Goal: Transaction & Acquisition: Book appointment/travel/reservation

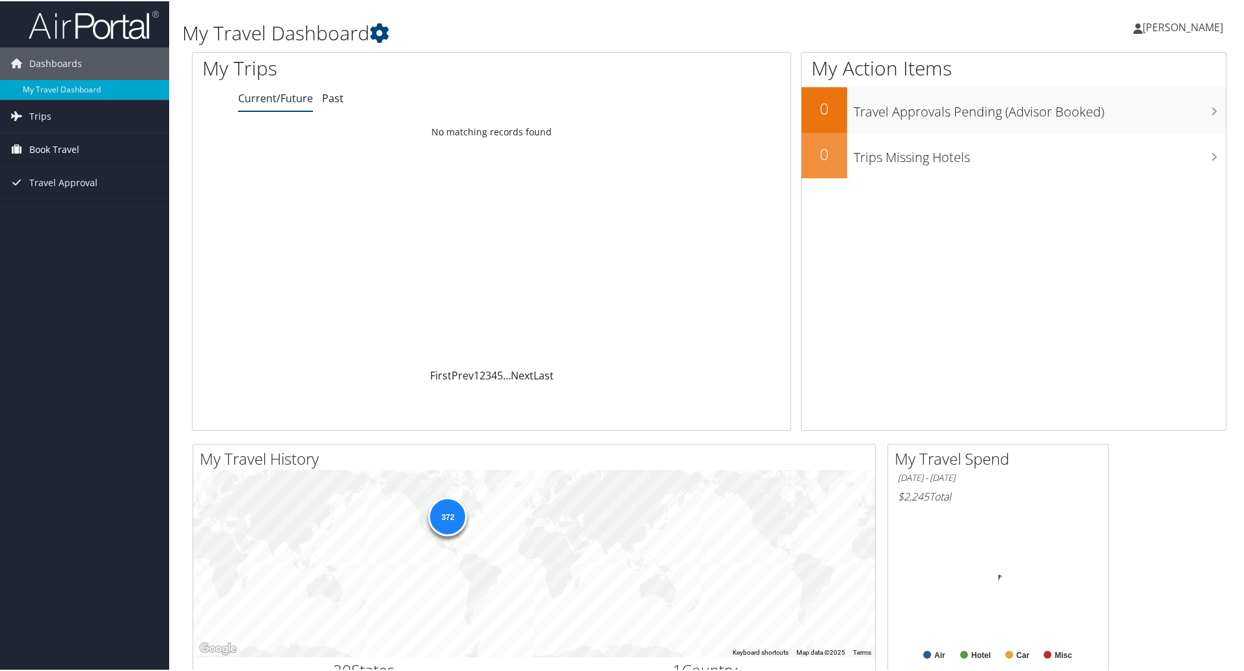
click at [42, 147] on span "Book Travel" at bounding box center [54, 148] width 50 height 33
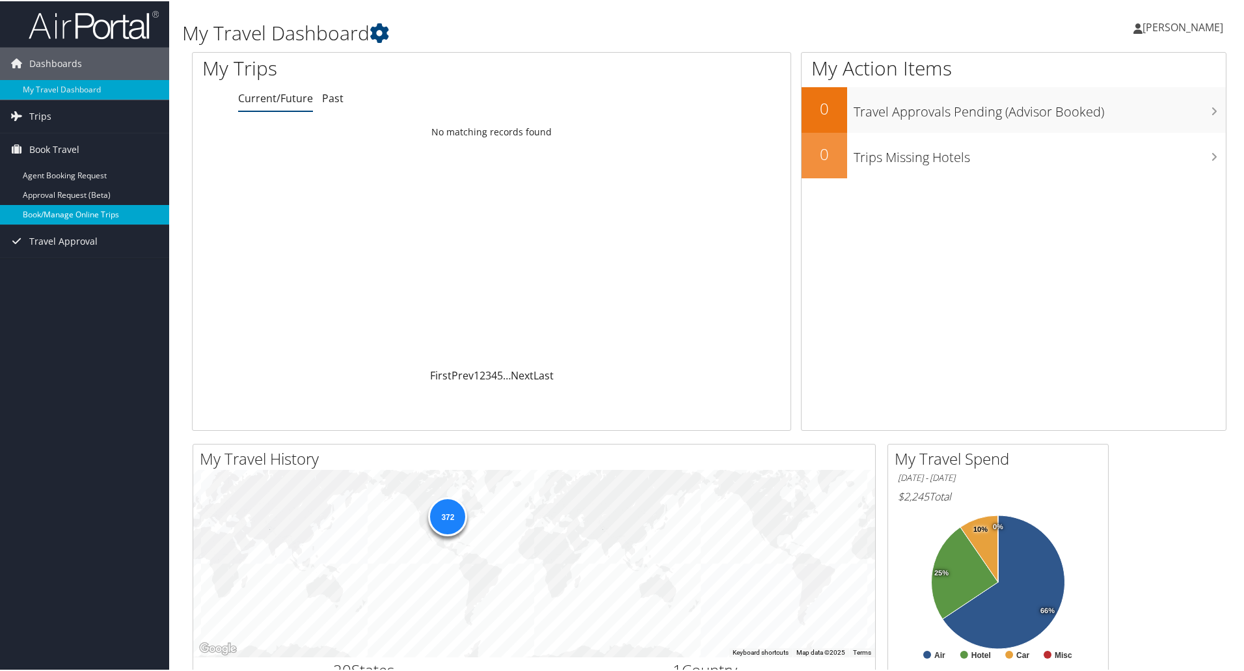
click at [47, 211] on link "Book/Manage Online Trips" at bounding box center [84, 214] width 169 height 20
